Goal: Find specific page/section: Find specific page/section

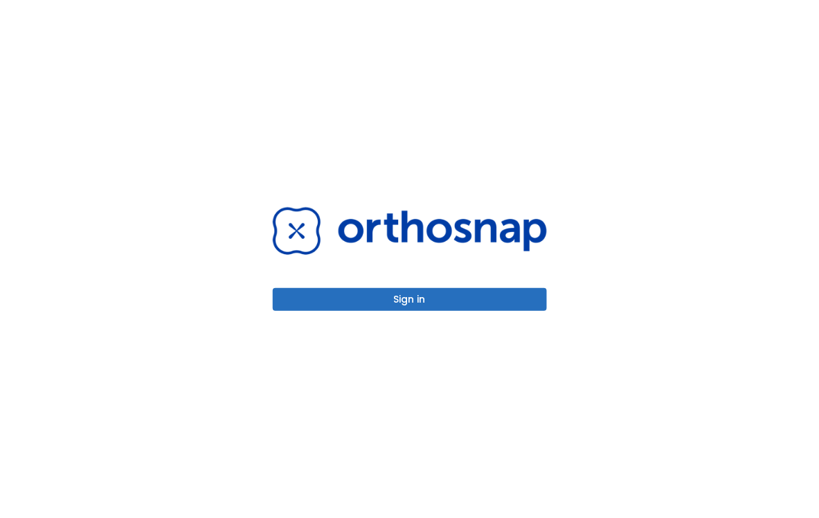
click at [407, 283] on div "Sign in" at bounding box center [410, 259] width 274 height 104
click at [405, 293] on button "Sign in" at bounding box center [410, 299] width 274 height 23
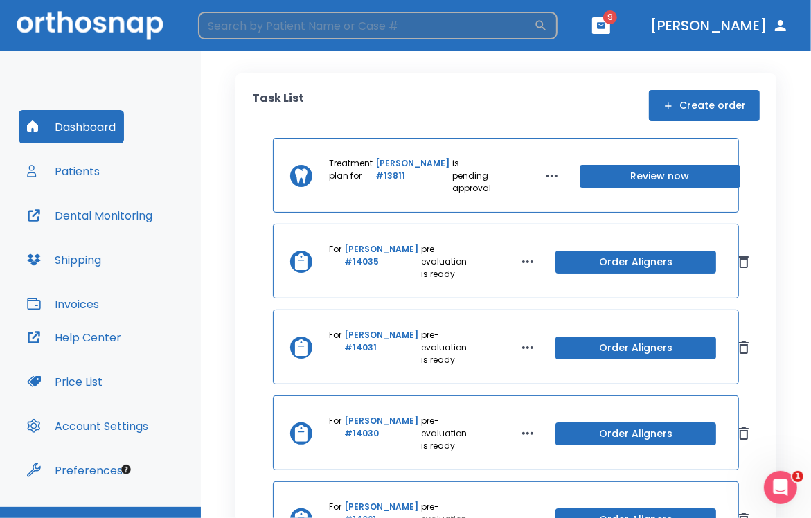
click at [326, 29] on input "search" at bounding box center [366, 26] width 336 height 28
type input "c"
type input "[PERSON_NAME]"
